Goal: Task Accomplishment & Management: Manage account settings

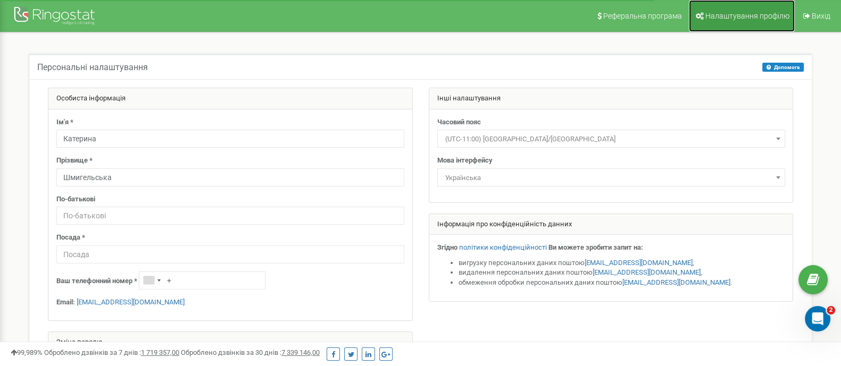
click at [723, 10] on link "Налаштування профілю" at bounding box center [742, 16] width 106 height 32
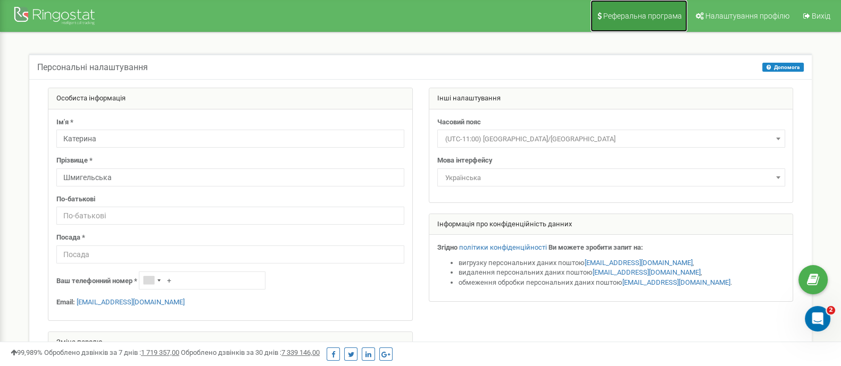
click at [632, 14] on span "Реферальна програма" at bounding box center [642, 16] width 79 height 9
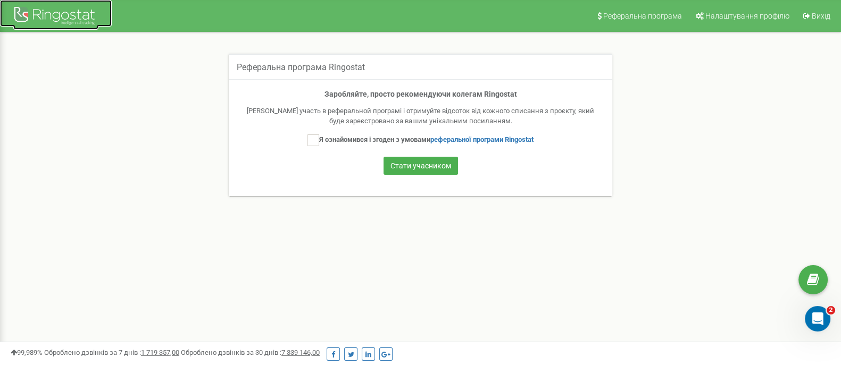
click at [72, 14] on div at bounding box center [55, 17] width 85 height 26
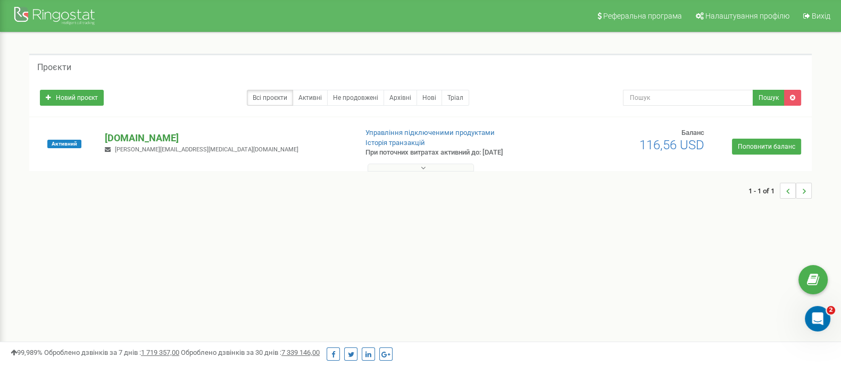
click at [131, 137] on p "[DOMAIN_NAME]" at bounding box center [226, 138] width 243 height 14
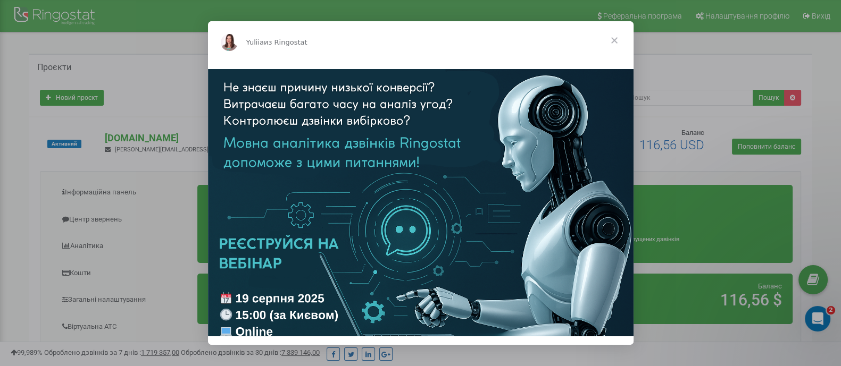
click at [613, 45] on span "Закрыть" at bounding box center [614, 40] width 38 height 38
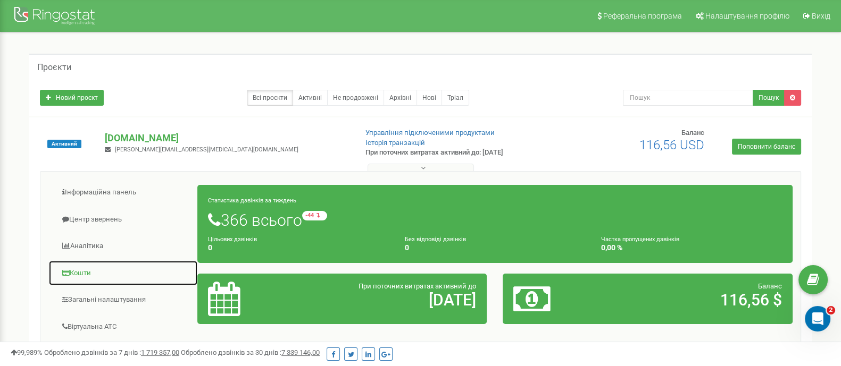
click at [73, 268] on link "Кошти" at bounding box center [122, 274] width 149 height 26
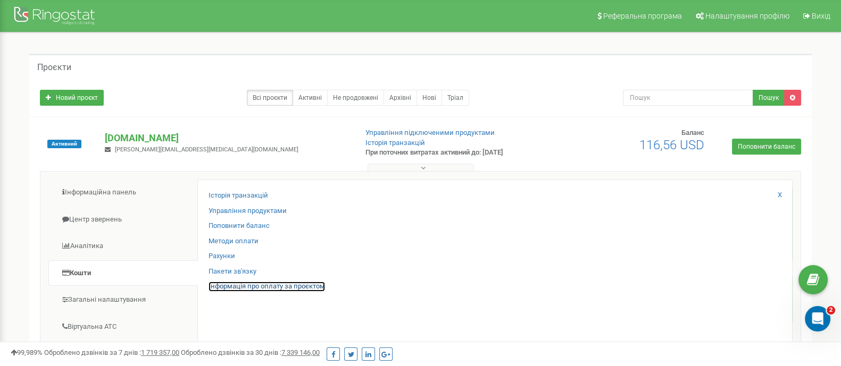
click at [300, 289] on link "Інформація про оплату за проєктом" at bounding box center [266, 287] width 116 height 10
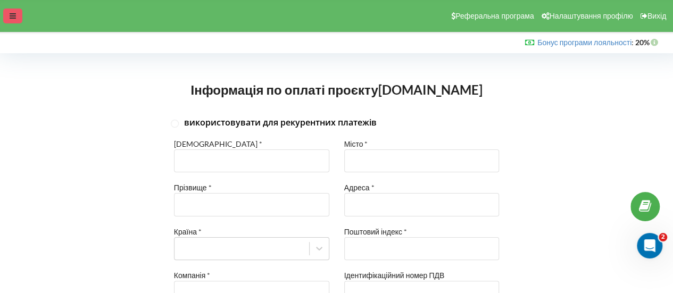
click at [11, 18] on icon at bounding box center [13, 15] width 6 height 7
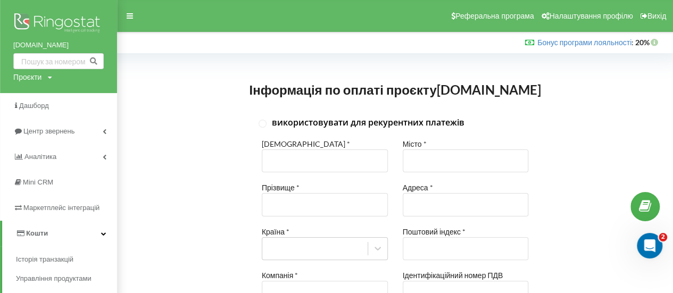
click at [42, 231] on span "Кошти" at bounding box center [37, 233] width 22 height 8
click at [82, 233] on link "Кошти" at bounding box center [58, 234] width 117 height 26
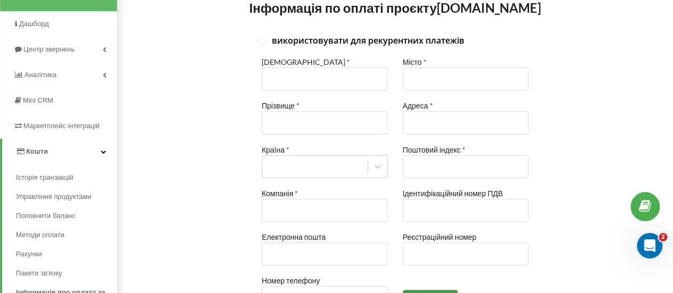
scroll to position [65, 0]
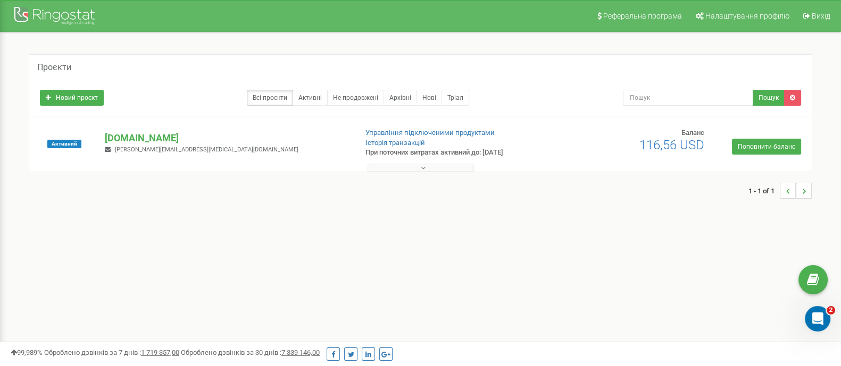
click at [424, 169] on icon at bounding box center [423, 167] width 5 height 7
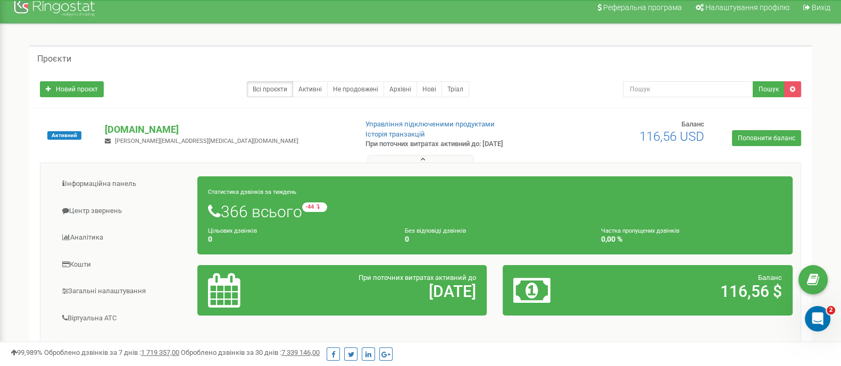
scroll to position [9, 0]
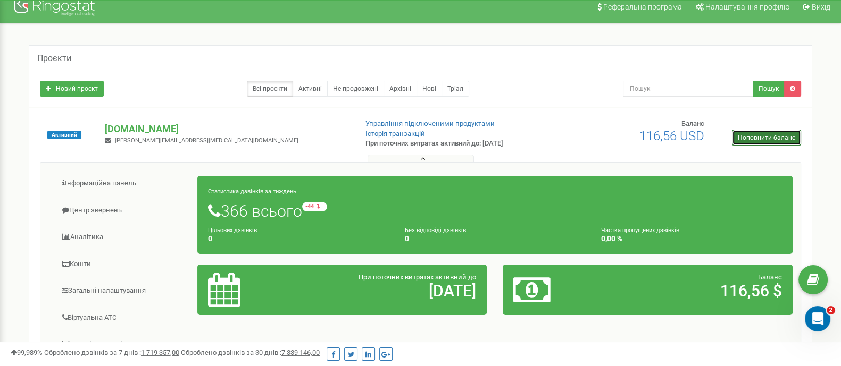
click at [752, 139] on link "Поповнити баланс" at bounding box center [766, 138] width 69 height 16
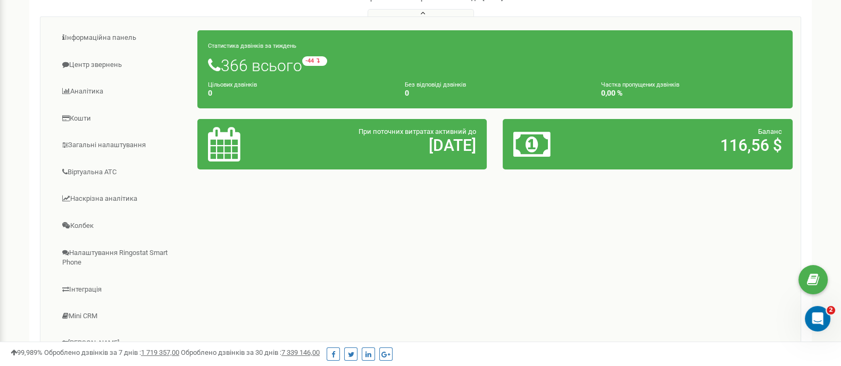
scroll to position [153, 0]
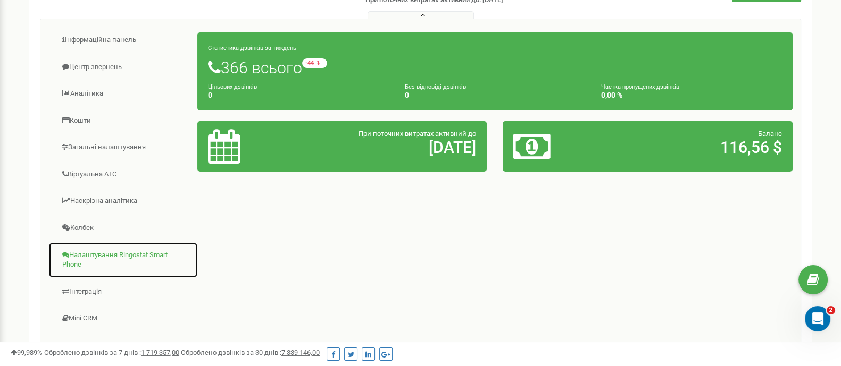
click at [135, 253] on link "Налаштування Ringostat Smart Phone" at bounding box center [122, 260] width 149 height 36
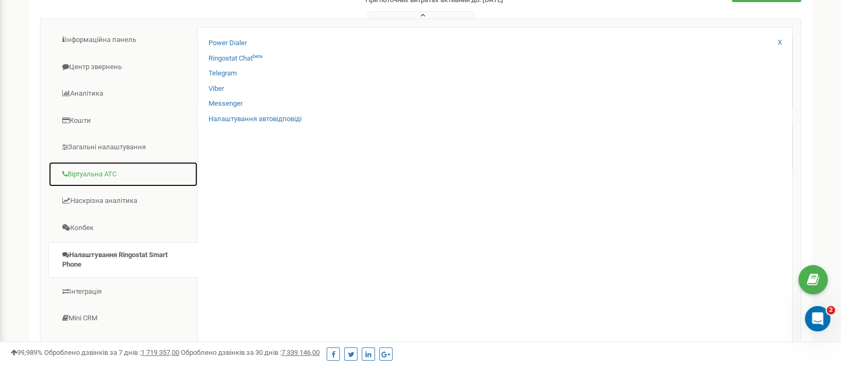
click at [119, 169] on link "Віртуальна АТС" at bounding box center [122, 175] width 149 height 26
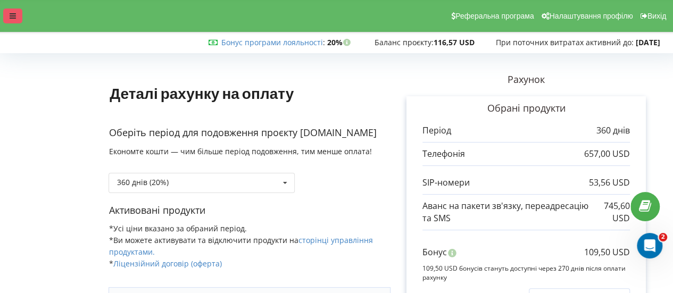
click at [14, 12] on div at bounding box center [12, 16] width 19 height 15
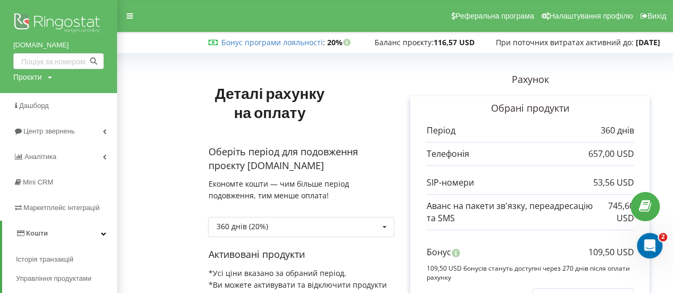
click at [47, 23] on img at bounding box center [58, 24] width 90 height 27
